Goal: Find specific page/section: Find specific page/section

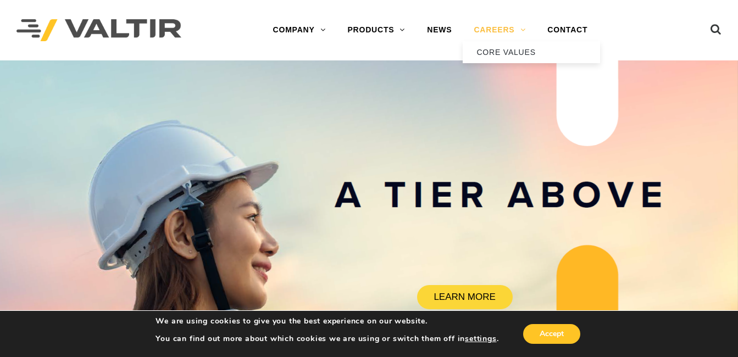
click at [494, 26] on link "CAREERS" at bounding box center [499, 30] width 74 height 22
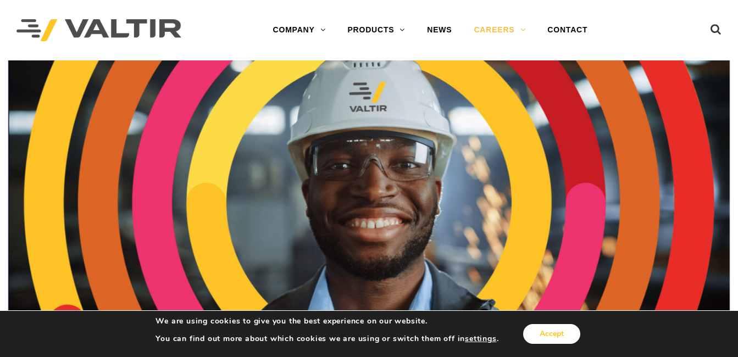
click at [541, 332] on button "Accept" at bounding box center [551, 334] width 57 height 20
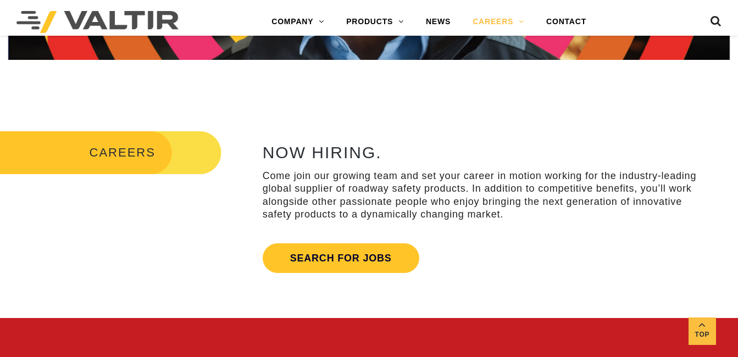
scroll to position [286, 0]
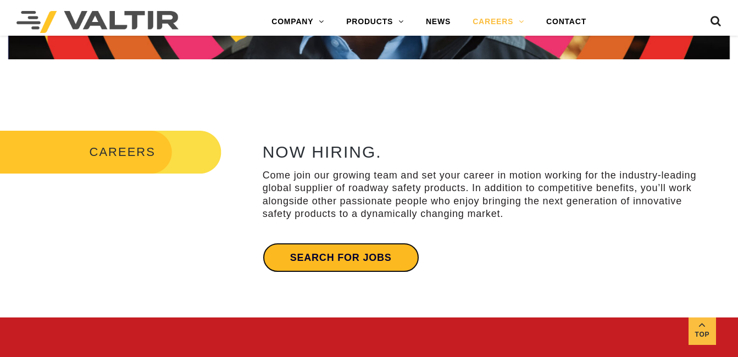
click at [338, 262] on link "Search for jobs" at bounding box center [341, 258] width 157 height 30
